Goal: Task Accomplishment & Management: Manage account settings

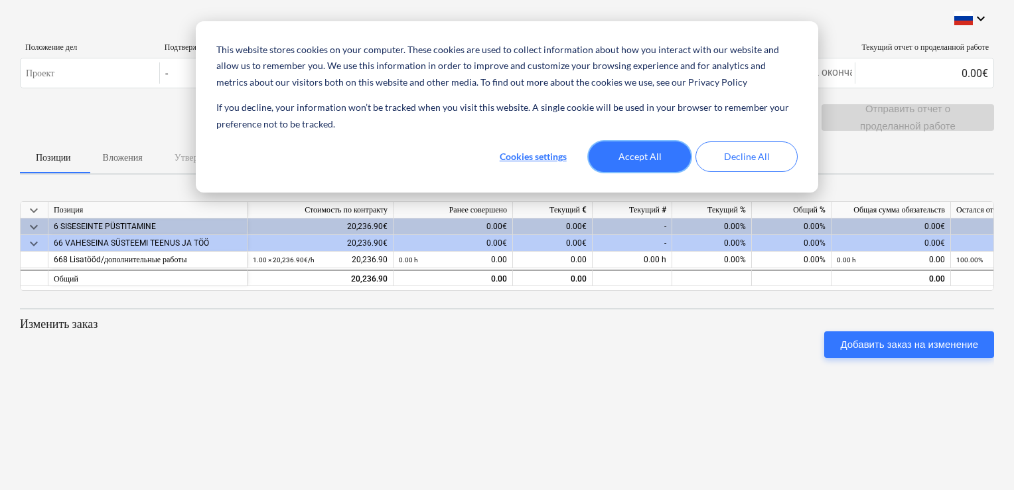
click at [630, 153] on button "Accept All" at bounding box center [639, 156] width 102 height 31
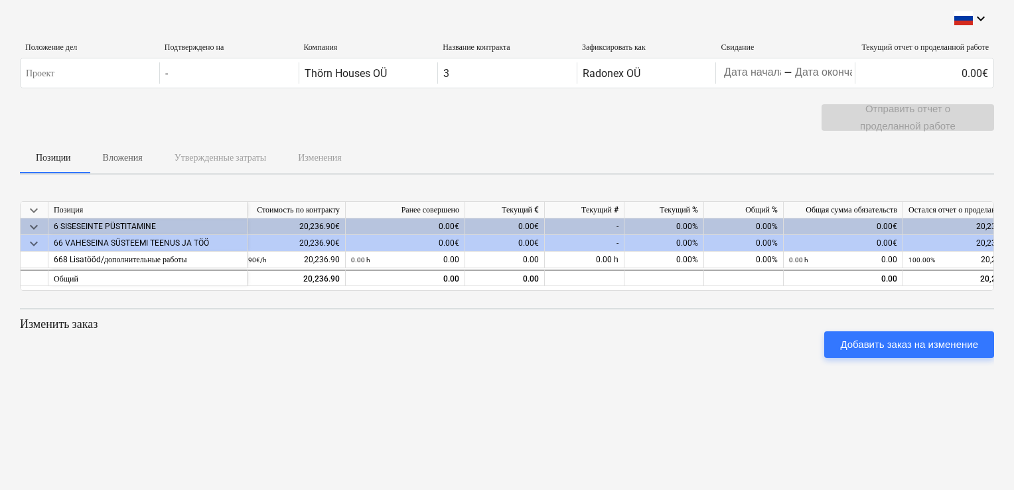
scroll to position [0, 77]
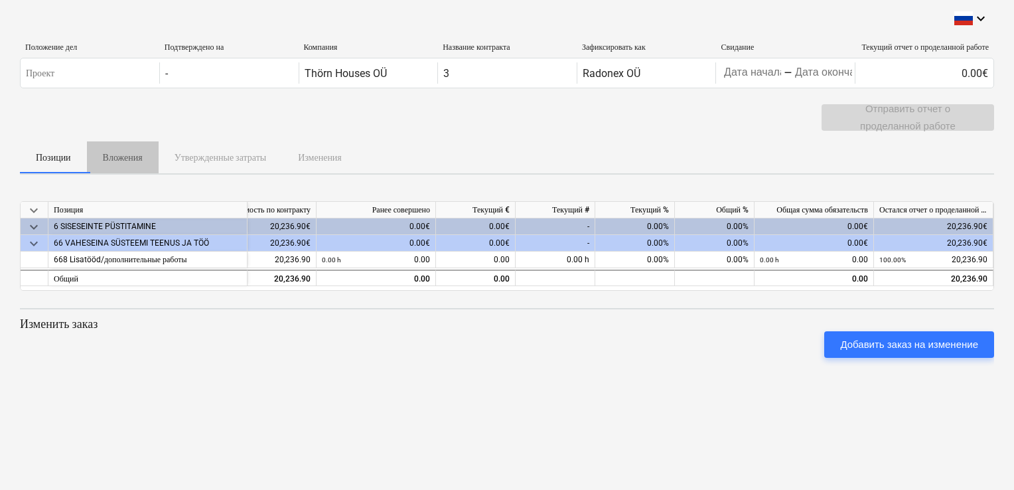
click at [133, 155] on p "Вложения" at bounding box center [123, 158] width 40 height 14
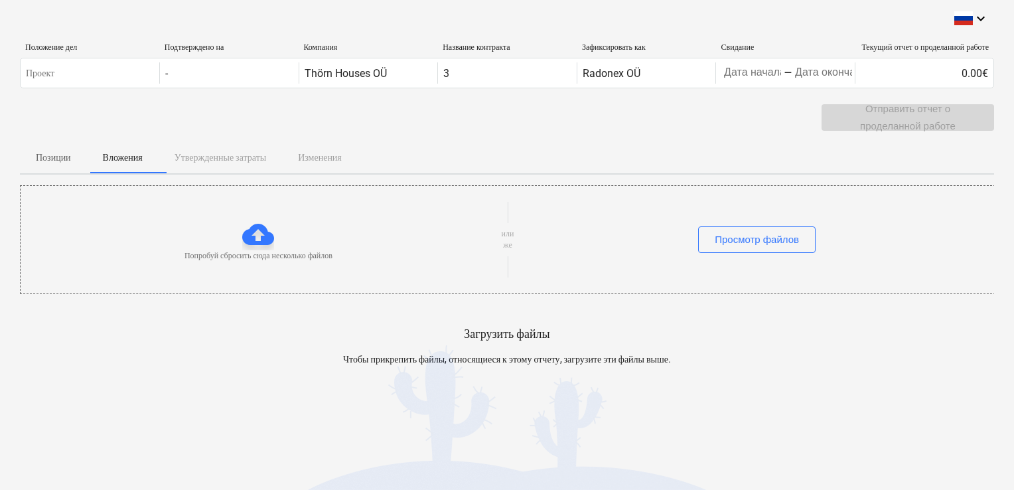
click at [221, 158] on div "Позиции Вложения Утвержденные затраты Изменения" at bounding box center [507, 157] width 974 height 32
drag, startPoint x: 235, startPoint y: 155, endPoint x: 417, endPoint y: 147, distance: 182.6
click at [417, 147] on div "Позиции Вложения Утвержденные затраты Изменения" at bounding box center [507, 157] width 974 height 32
click at [733, 232] on div "Просмотр файлов" at bounding box center [756, 239] width 84 height 17
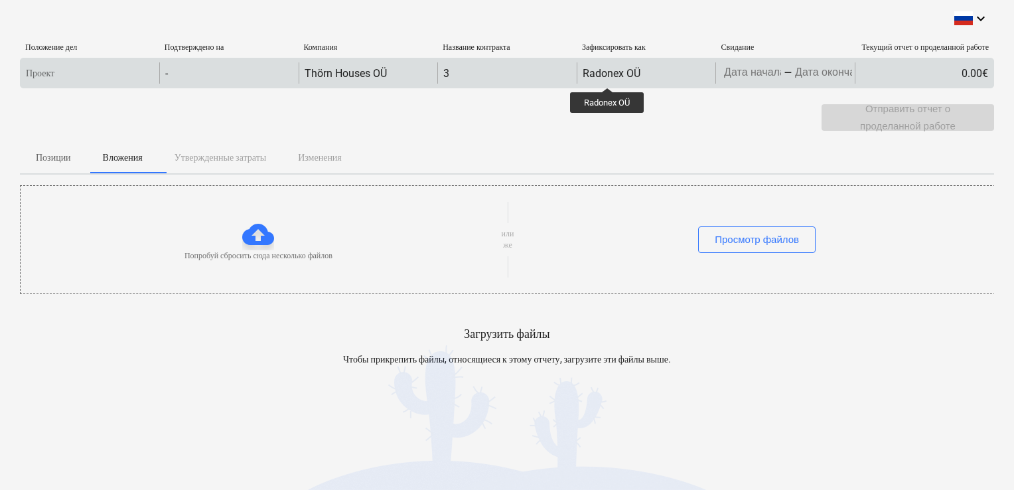
click at [607, 76] on div "Radonex OÜ" at bounding box center [611, 73] width 58 height 13
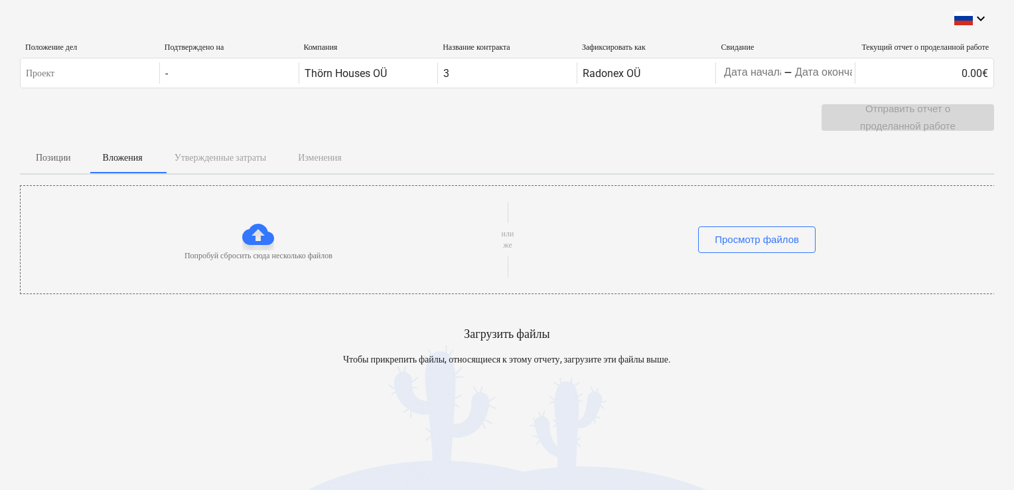
click at [265, 152] on div "Позиции Вложения Утвержденные затраты Изменения" at bounding box center [507, 157] width 974 height 32
click at [48, 155] on p "Позиции" at bounding box center [53, 158] width 35 height 14
